Goal: Task Accomplishment & Management: Complete application form

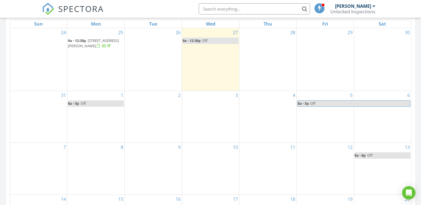
scroll to position [269, 0]
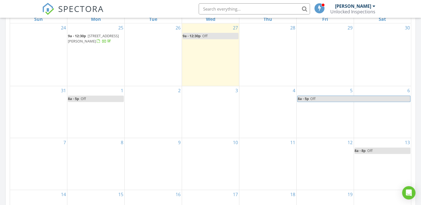
click at [198, 150] on div "10" at bounding box center [210, 164] width 57 height 52
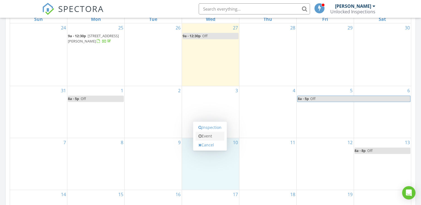
click at [209, 137] on link "Event" at bounding box center [209, 136] width 29 height 9
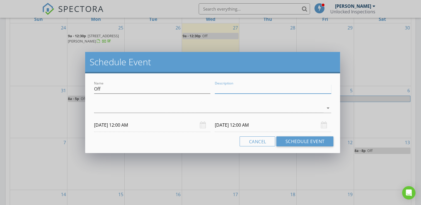
click at [222, 90] on input "Description" at bounding box center [273, 89] width 116 height 9
type input "Real Producers"
click at [326, 108] on icon "arrow_drop_down" at bounding box center [327, 108] width 7 height 7
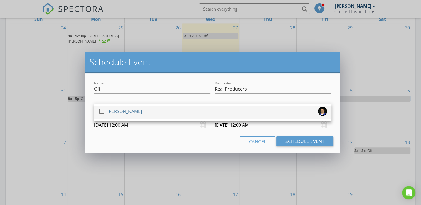
click at [101, 111] on div at bounding box center [101, 111] width 9 height 9
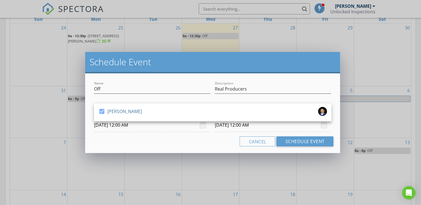
click at [161, 128] on input "[DATE] 12:00 AM" at bounding box center [152, 125] width 116 height 14
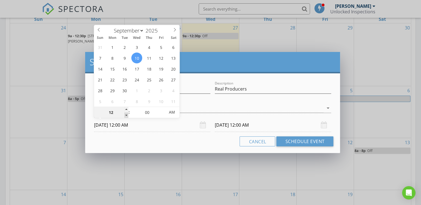
type input "11"
type input "[DATE] 11:00 PM"
click at [124, 115] on span at bounding box center [126, 116] width 4 height 6
type input "10"
type input "[DATE] 10:00 PM"
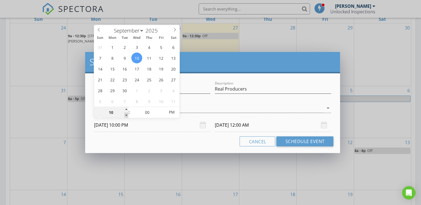
click at [124, 115] on span at bounding box center [126, 116] width 4 height 6
type input "10"
type input "[DATE] 10:00 PM"
click at [124, 115] on div "10" at bounding box center [111, 112] width 34 height 11
type input "09"
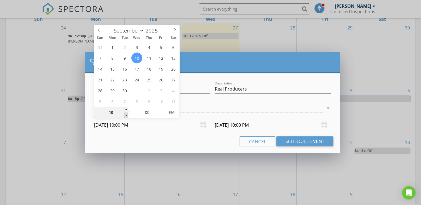
type input "[DATE] 9:00 PM"
click at [124, 115] on span at bounding box center [126, 116] width 4 height 6
type input "09"
type input "[DATE] 9:00 PM"
type input "[DATE] 9:00 AM"
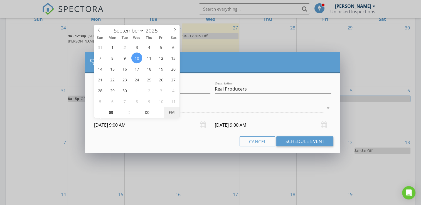
click at [171, 113] on span "PM" at bounding box center [171, 112] width 15 height 11
click at [277, 128] on input "[DATE] 9:00 AM" at bounding box center [273, 125] width 116 height 14
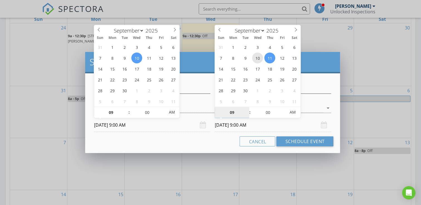
type input "[DATE] 9:00 AM"
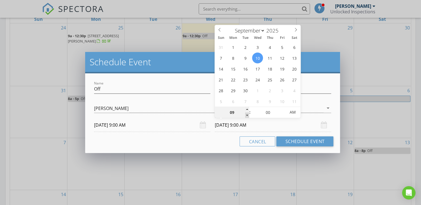
type input "08"
type input "[DATE] 8:00 AM"
click at [246, 115] on span at bounding box center [247, 116] width 4 height 6
type input "07"
type input "[DATE] 7:00 AM"
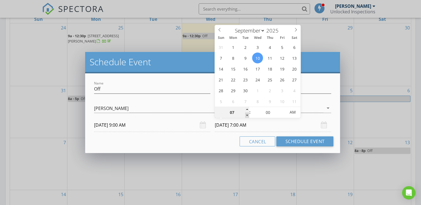
click at [246, 115] on span at bounding box center [247, 116] width 4 height 6
type input "06"
type input "[DATE] 6:00 AM"
click at [246, 115] on span at bounding box center [247, 116] width 4 height 6
type input "05"
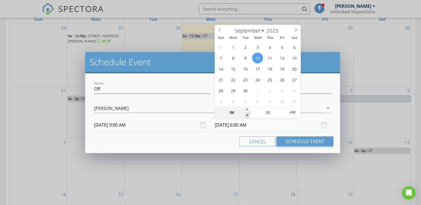
type input "[DATE] 5:00 AM"
click at [246, 115] on span at bounding box center [247, 116] width 4 height 6
type input "04"
click at [246, 115] on span at bounding box center [247, 116] width 4 height 6
type input "[DATE] 4:00 PM"
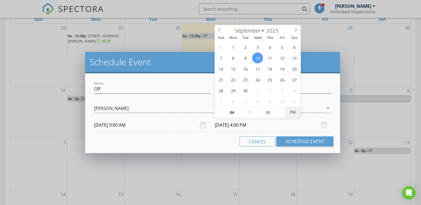
click at [292, 113] on span "PM" at bounding box center [292, 112] width 15 height 11
click at [297, 142] on button "Schedule Event" at bounding box center [304, 142] width 57 height 10
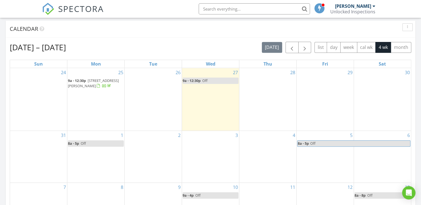
scroll to position [219, 0]
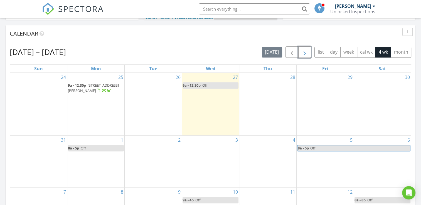
click at [306, 54] on span "button" at bounding box center [304, 52] width 7 height 7
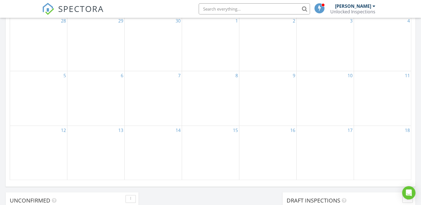
scroll to position [335, 0]
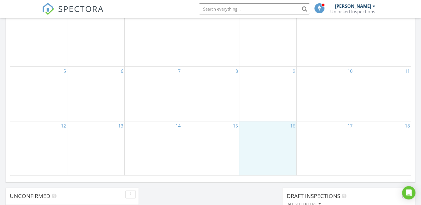
click at [277, 127] on div "16" at bounding box center [267, 148] width 57 height 54
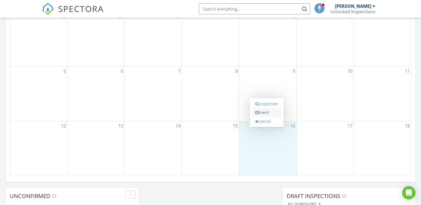
click at [266, 114] on link "Event" at bounding box center [266, 112] width 29 height 9
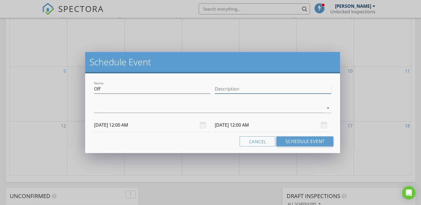
click at [230, 91] on input "Description" at bounding box center [273, 89] width 116 height 9
type input "Real Producers Photo Shoot [MEDICAL_DATA] Chiefs Gear"
click at [104, 110] on div at bounding box center [208, 108] width 229 height 9
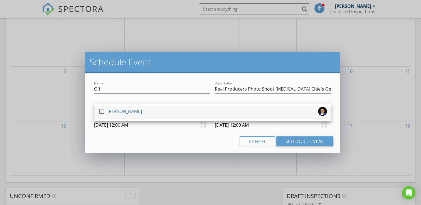
click at [103, 111] on div at bounding box center [101, 111] width 9 height 9
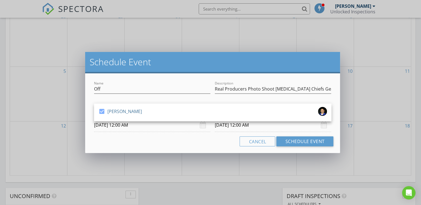
click at [152, 127] on input "[DATE] 12:00 AM" at bounding box center [152, 125] width 116 height 14
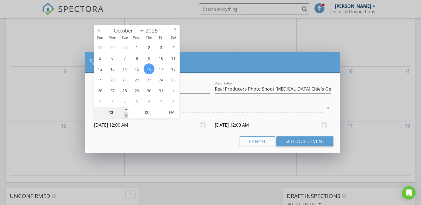
type input "11"
type input "[DATE] 11:00 PM"
click at [126, 116] on span at bounding box center [126, 116] width 4 height 6
type input "11"
type input "[DATE] 11:00 PM"
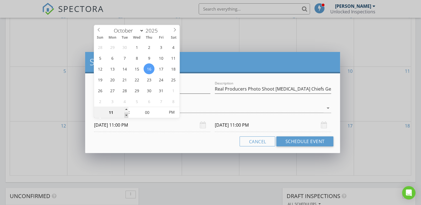
type input "10"
type input "[DATE] 10:00 PM"
click at [126, 116] on span at bounding box center [126, 116] width 4 height 6
type input "10"
type input "[DATE] 10:00 PM"
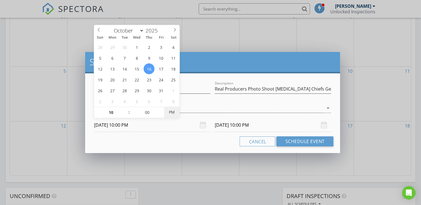
type input "[DATE] 10:00 AM"
drag, startPoint x: 126, startPoint y: 116, endPoint x: 171, endPoint y: 113, distance: 45.4
click at [171, 113] on span "AM" at bounding box center [171, 112] width 15 height 11
click at [310, 126] on input "[DATE] 10:00 AM" at bounding box center [273, 125] width 116 height 14
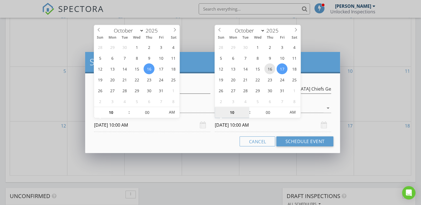
type input "[DATE] 10:00 AM"
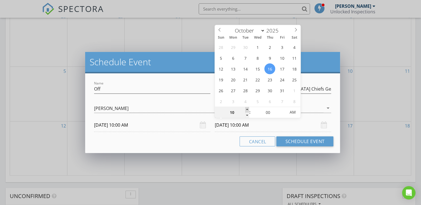
type input "11"
type input "[DATE] 11:00 AM"
click at [247, 109] on span at bounding box center [247, 110] width 4 height 6
type input "12"
type input "[DATE] 12:00 PM"
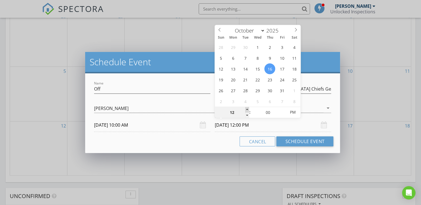
click at [247, 109] on span at bounding box center [247, 110] width 4 height 6
type input "11"
type input "[DATE] 11:00 AM"
click at [246, 115] on span at bounding box center [247, 116] width 4 height 6
type input "05"
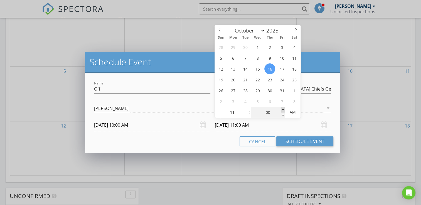
type input "[DATE] 11:05 AM"
click at [282, 109] on span at bounding box center [283, 110] width 4 height 6
type input "10"
type input "[DATE] 11:10 AM"
click at [282, 109] on span at bounding box center [283, 110] width 4 height 6
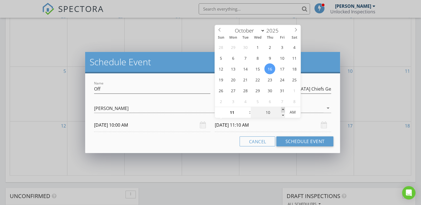
type input "15"
type input "[DATE] 11:15 AM"
click at [282, 109] on span at bounding box center [283, 110] width 4 height 6
type input "20"
type input "[DATE] 11:20 AM"
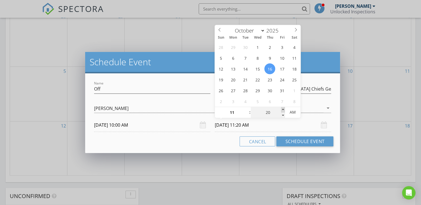
click at [282, 109] on span at bounding box center [283, 110] width 4 height 6
type input "25"
type input "[DATE] 11:25 AM"
click at [282, 109] on span at bounding box center [283, 110] width 4 height 6
type input "30"
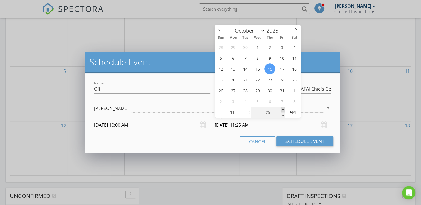
type input "[DATE] 11:30 AM"
click at [282, 109] on span at bounding box center [283, 110] width 4 height 6
click at [294, 140] on button "Schedule Event" at bounding box center [304, 142] width 57 height 10
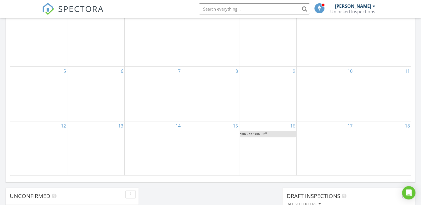
click at [333, 127] on div "17" at bounding box center [324, 148] width 57 height 54
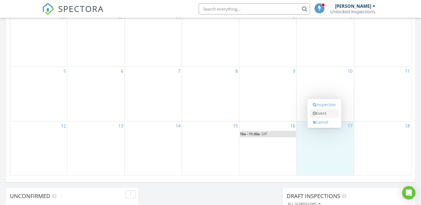
click at [326, 116] on link "Event" at bounding box center [324, 113] width 29 height 9
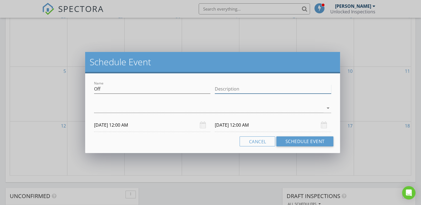
click at [232, 91] on input "Description" at bounding box center [273, 89] width 116 height 9
type input "[US_STATE][GEOGRAPHIC_DATA]"
click at [325, 108] on icon "arrow_drop_down" at bounding box center [327, 108] width 7 height 7
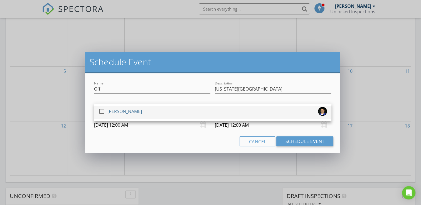
click at [104, 113] on div at bounding box center [101, 111] width 9 height 9
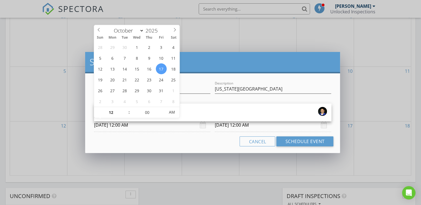
click at [149, 125] on input "[DATE] 12:00 AM" at bounding box center [152, 125] width 116 height 14
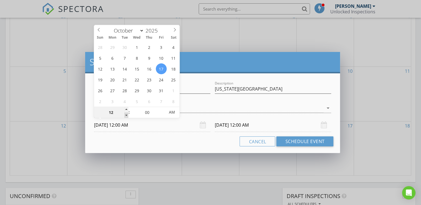
type input "11"
type input "[DATE] 11:00 PM"
click at [127, 114] on span at bounding box center [126, 116] width 4 height 6
type input "10"
type input "[DATE] 10:00 PM"
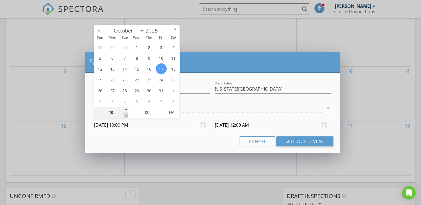
click at [127, 114] on span at bounding box center [126, 116] width 4 height 6
type input "09"
type input "[DATE] 9:00 PM"
click at [127, 114] on span at bounding box center [126, 116] width 4 height 6
type input "08"
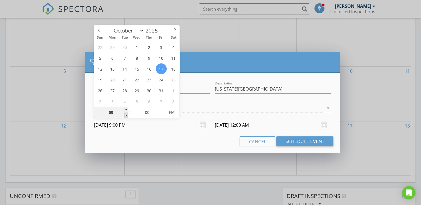
type input "[DATE] 8:00 PM"
click at [127, 114] on span at bounding box center [126, 116] width 4 height 6
type input "07"
type input "[DATE] 7:00 PM"
click at [127, 114] on span at bounding box center [126, 116] width 4 height 6
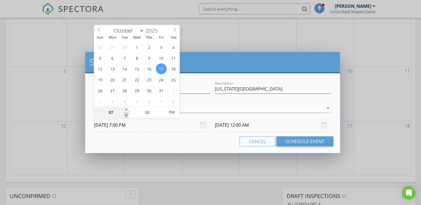
type input "07"
type input "[DATE] 7:00 PM"
type input "08"
type input "[DATE] 8:00 PM"
drag, startPoint x: 127, startPoint y: 114, endPoint x: 127, endPoint y: 110, distance: 4.7
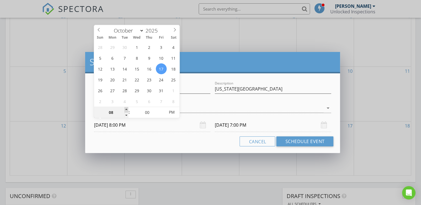
click at [127, 110] on span at bounding box center [126, 110] width 4 height 6
type input "08"
type input "[DATE] 8:00 PM"
type input "[DATE] 8:00 AM"
click at [170, 113] on span "AM" at bounding box center [171, 112] width 15 height 11
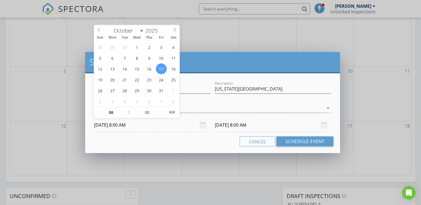
click at [271, 125] on input "[DATE] 8:00 AM" at bounding box center [273, 125] width 116 height 14
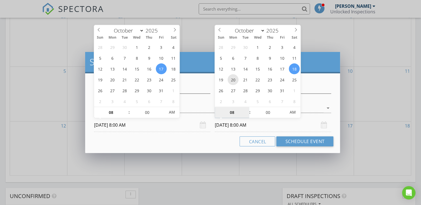
type input "[DATE] 8:00 AM"
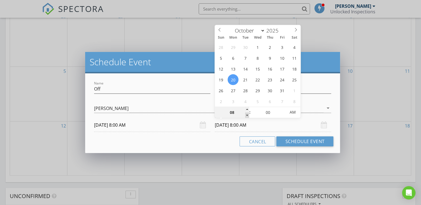
type input "07"
type input "[DATE] 7:00 AM"
click at [246, 115] on span at bounding box center [247, 116] width 4 height 6
type input "06"
type input "[DATE] 6:00 AM"
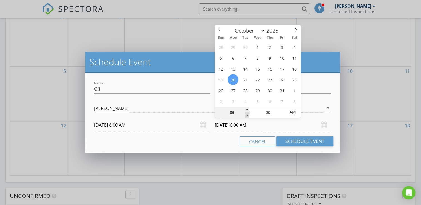
click at [246, 115] on span at bounding box center [247, 116] width 4 height 6
type input "05"
click at [246, 115] on span at bounding box center [247, 116] width 4 height 6
type input "[DATE] 5:00 PM"
drag, startPoint x: 246, startPoint y: 115, endPoint x: 293, endPoint y: 112, distance: 46.8
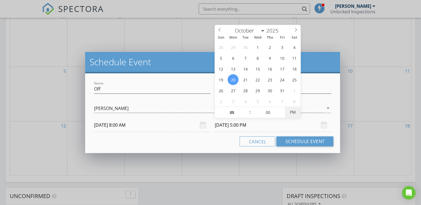
click at [293, 112] on span "PM" at bounding box center [292, 112] width 15 height 11
click at [296, 142] on button "Schedule Event" at bounding box center [304, 142] width 57 height 10
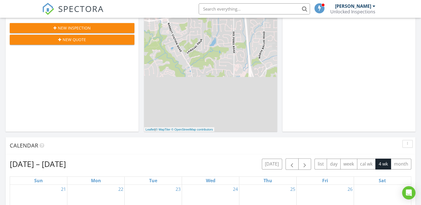
scroll to position [113, 0]
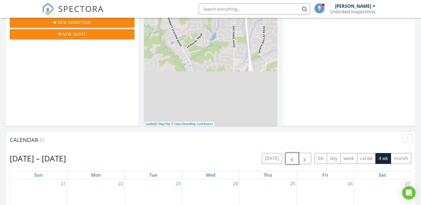
click at [293, 157] on span "button" at bounding box center [291, 158] width 7 height 7
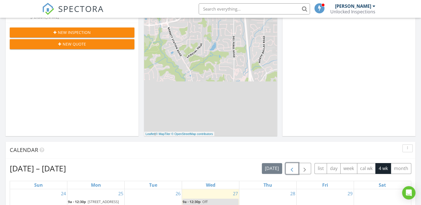
scroll to position [95, 0]
